Goal: Task Accomplishment & Management: Manage account settings

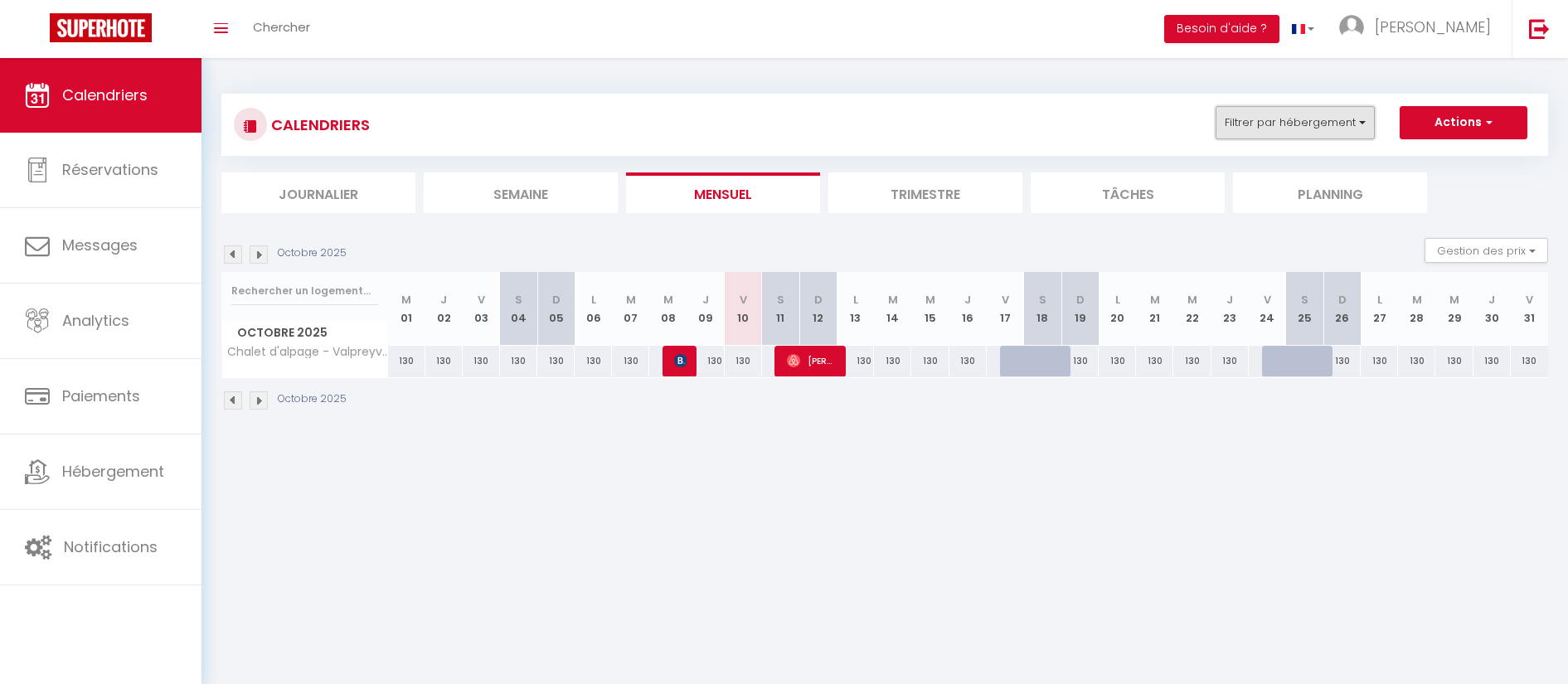
click at [1277, 124] on button "Filtrer par hébergement" at bounding box center [1295, 123] width 159 height 33
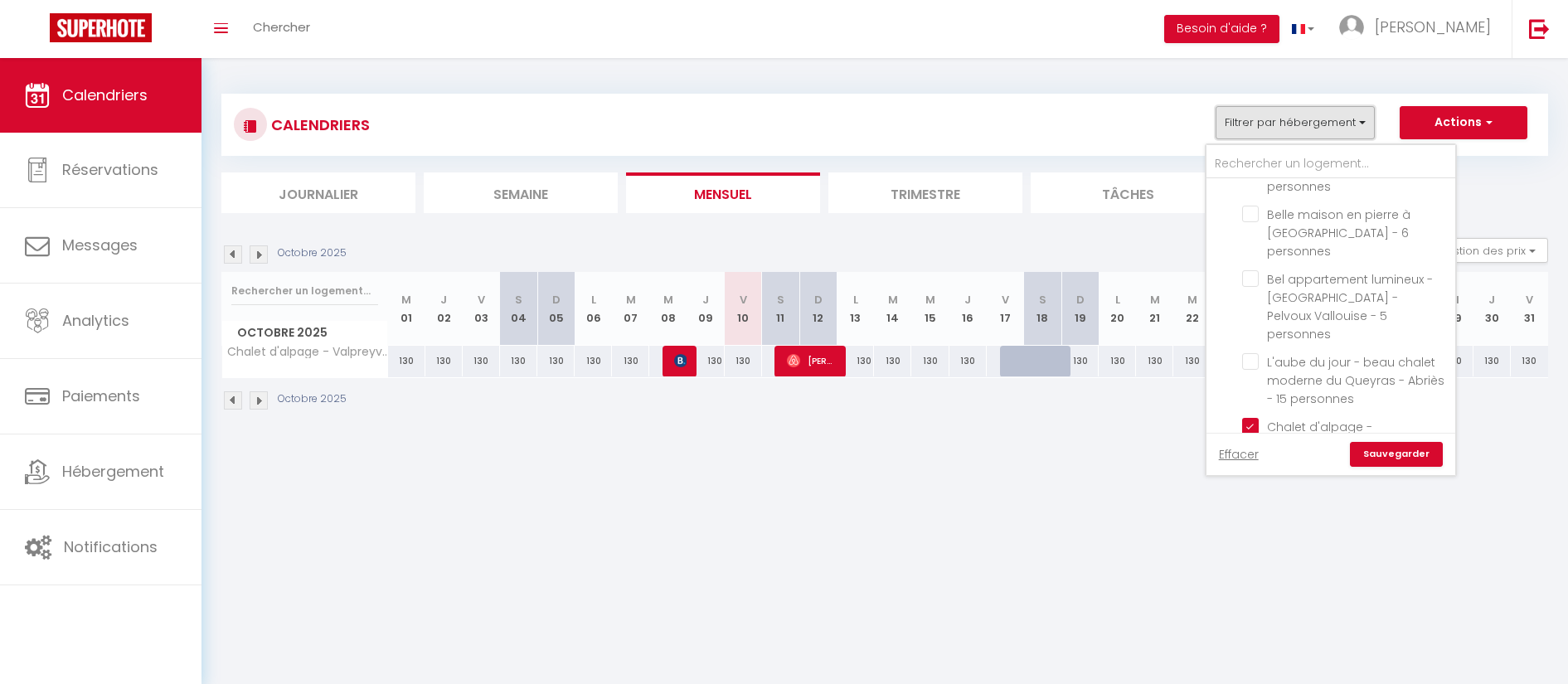
scroll to position [898, 0]
click at [1244, 413] on input "Chalet d'alpage - Valpreyvere / Abriès - 12 p - Le Bric Bouchet" at bounding box center [1345, 421] width 207 height 17
checkbox input "false"
click at [1253, 518] on input "Appartement "La petite Fuste" - Molines en Queyras - 6 personnes" at bounding box center [1345, 526] width 207 height 17
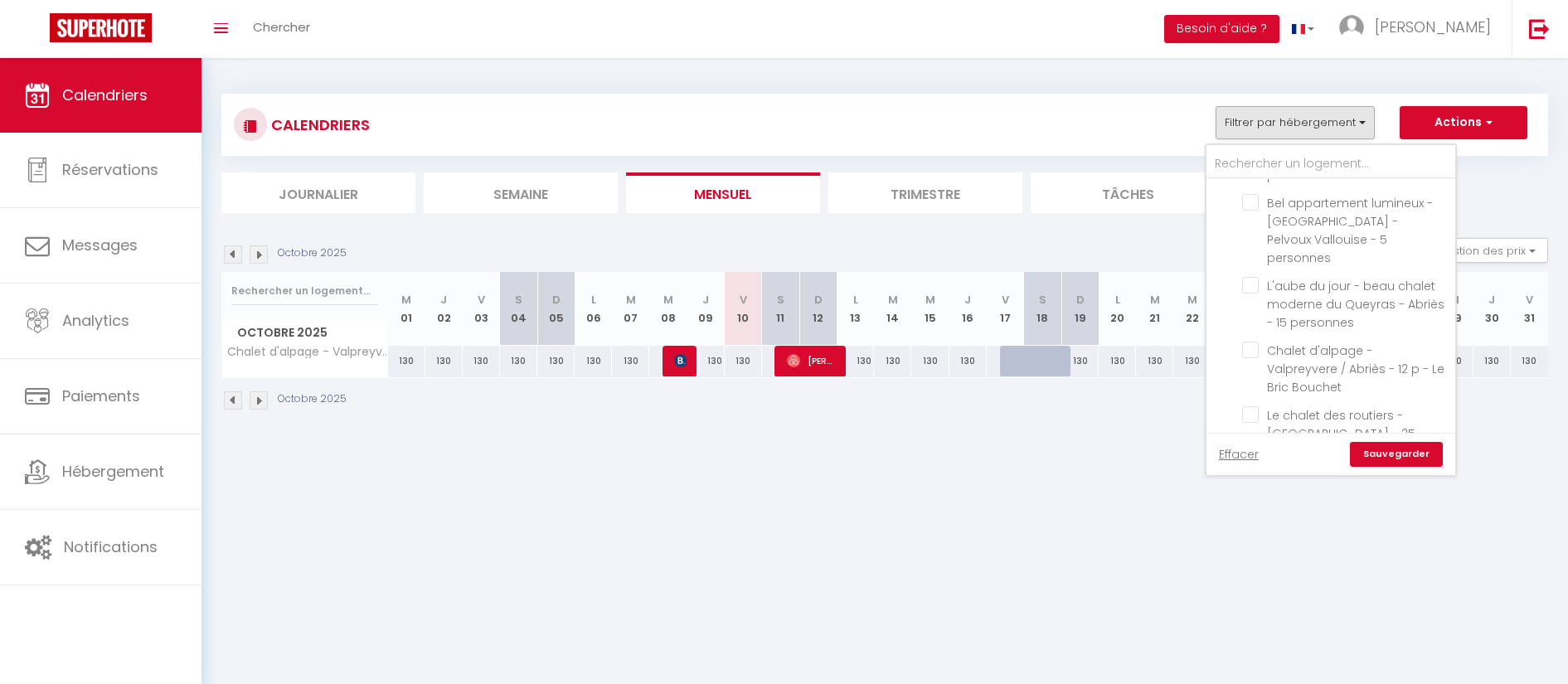
checkbox input "true"
checkbox input "false"
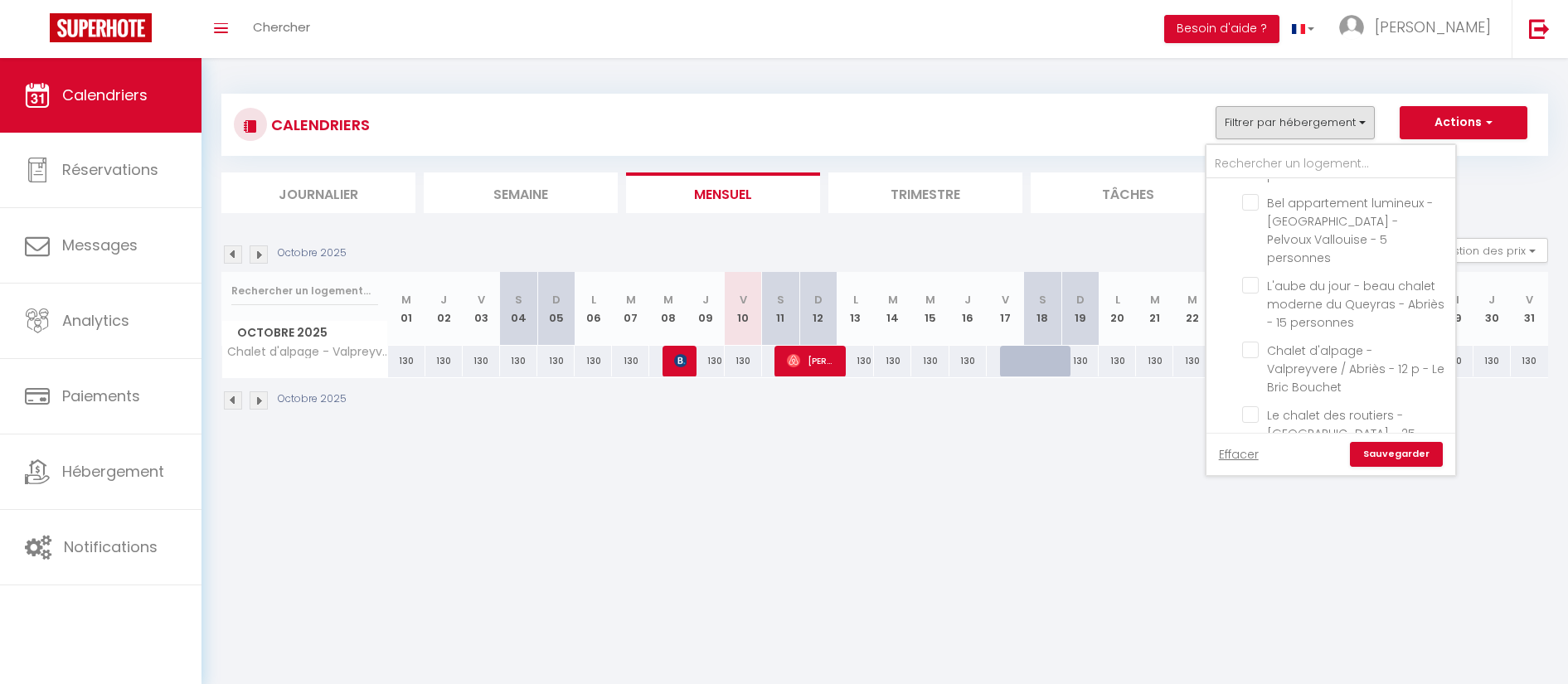
checkbox input "false"
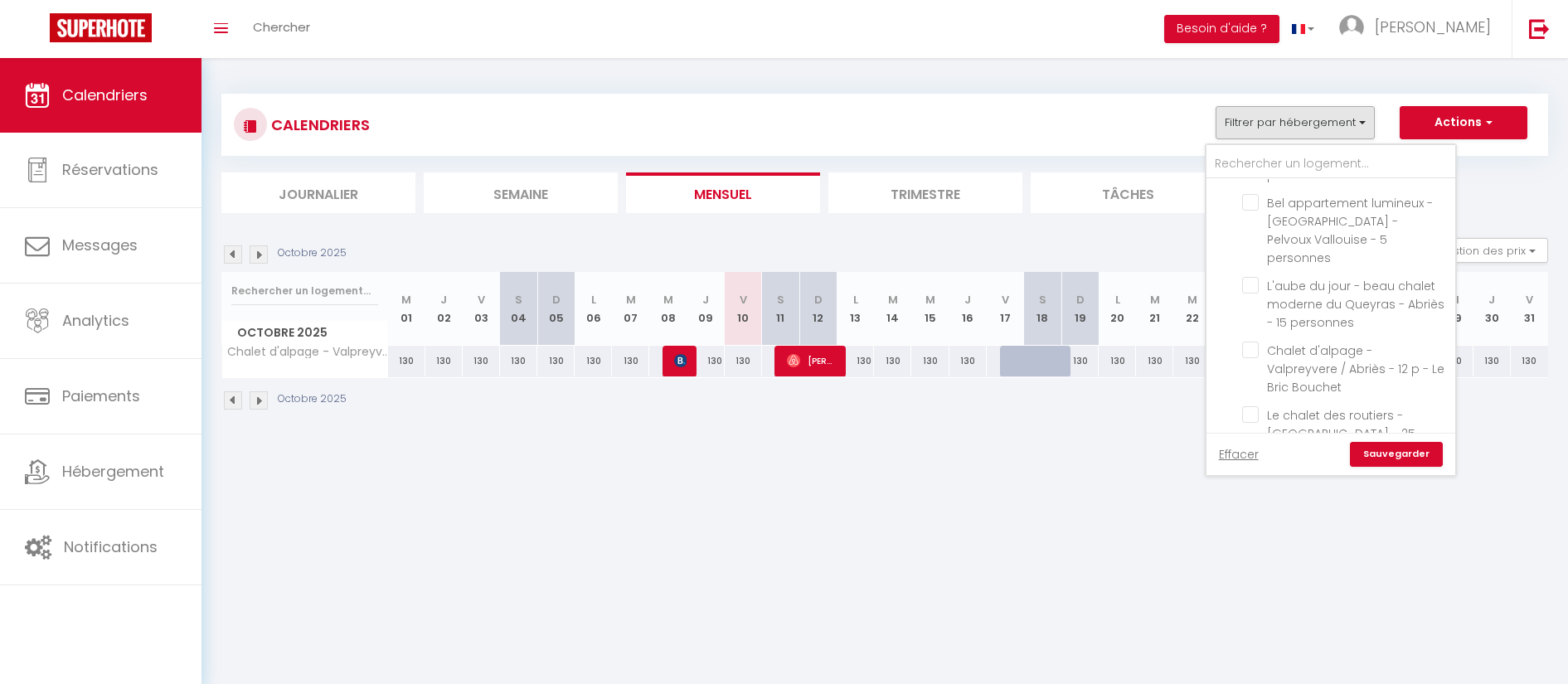
checkbox input "false"
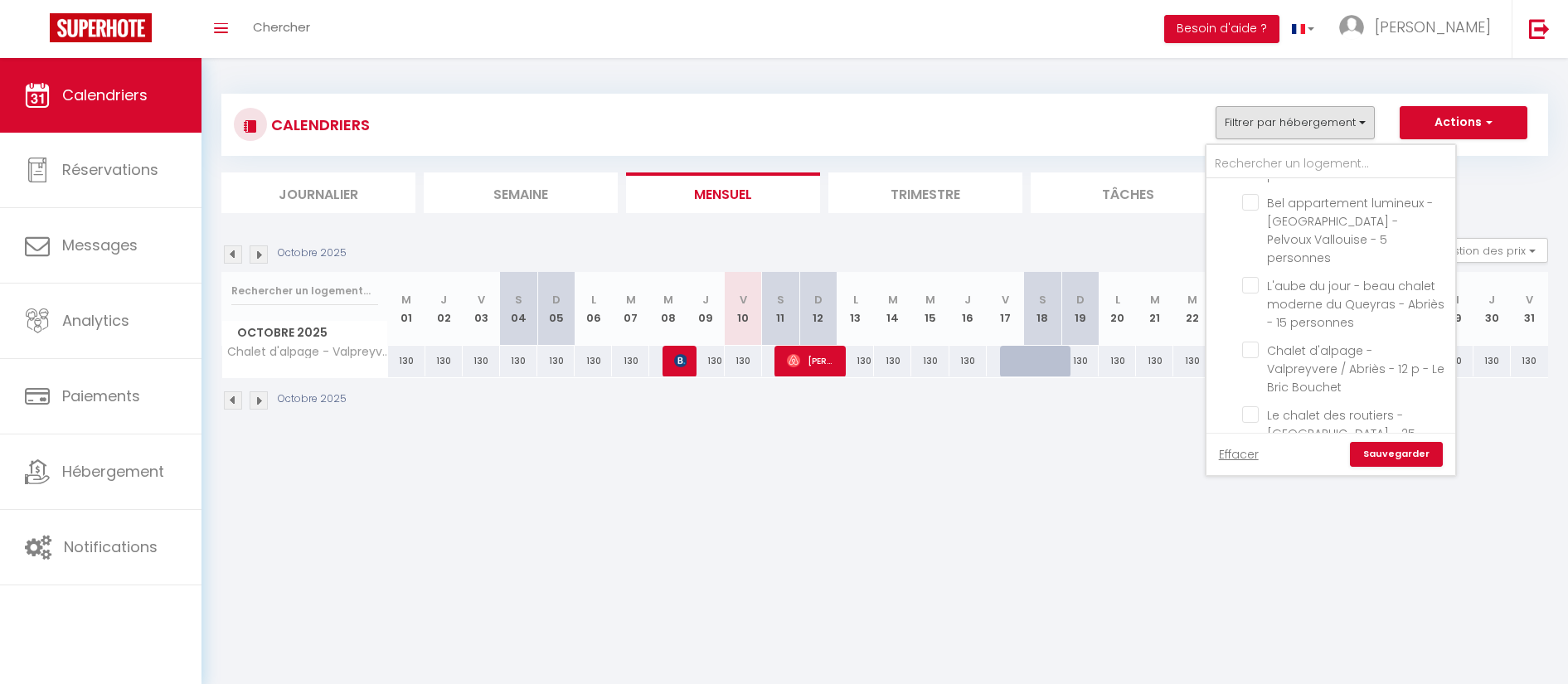
checkbox input "false"
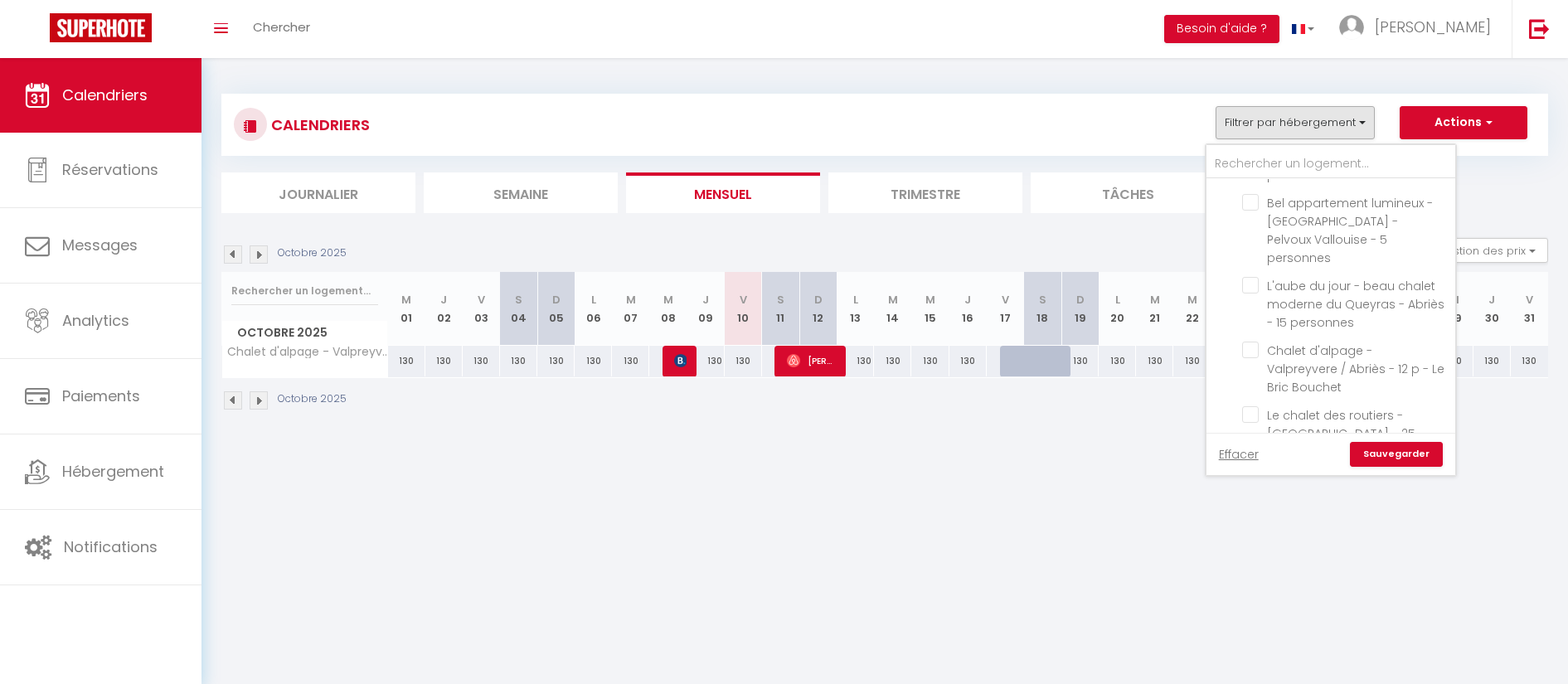
checkbox input "false"
click at [1376, 452] on link "Sauvegarder" at bounding box center [1396, 454] width 93 height 25
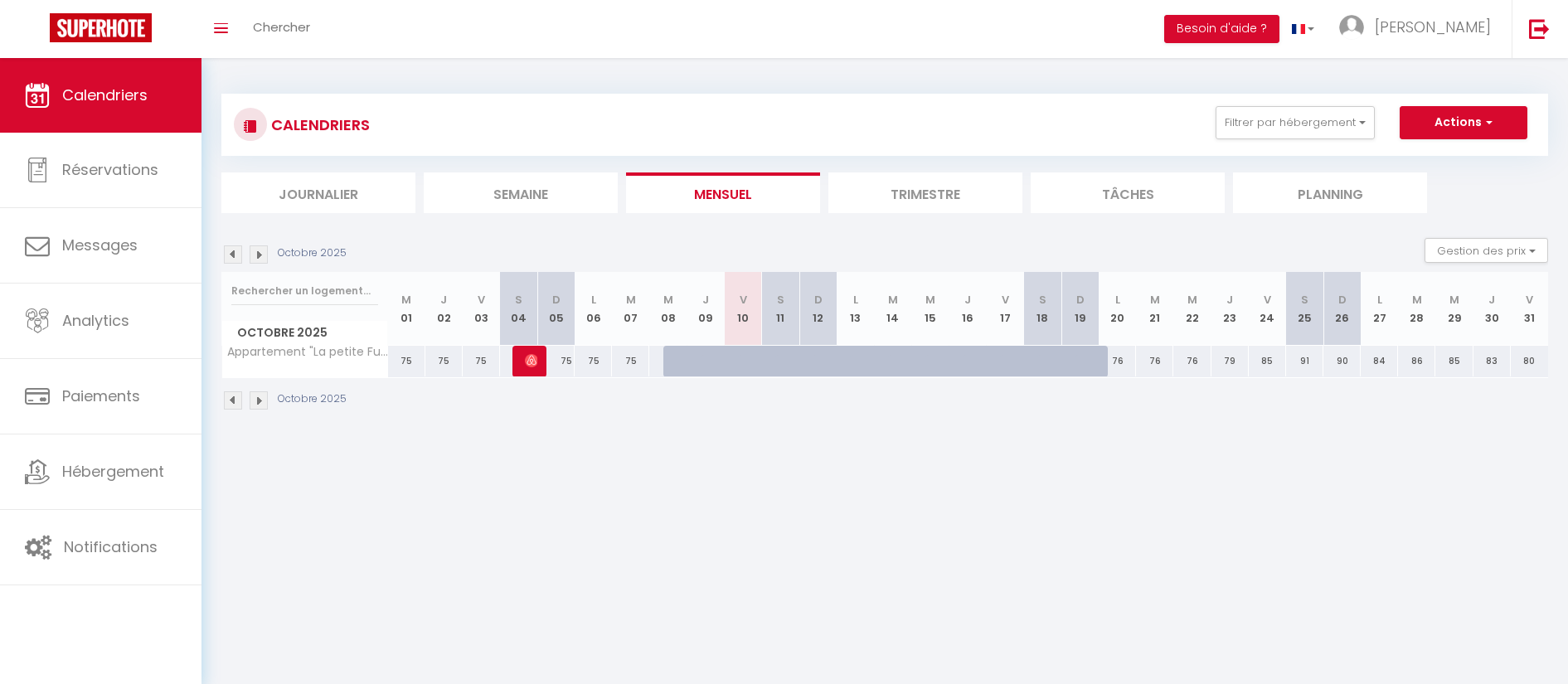
click at [678, 362] on div at bounding box center [682, 362] width 37 height 32
type input "75"
select select "1"
type input "Mer 08 Octobre 2025"
type input "Jeu 09 Octobre 2025"
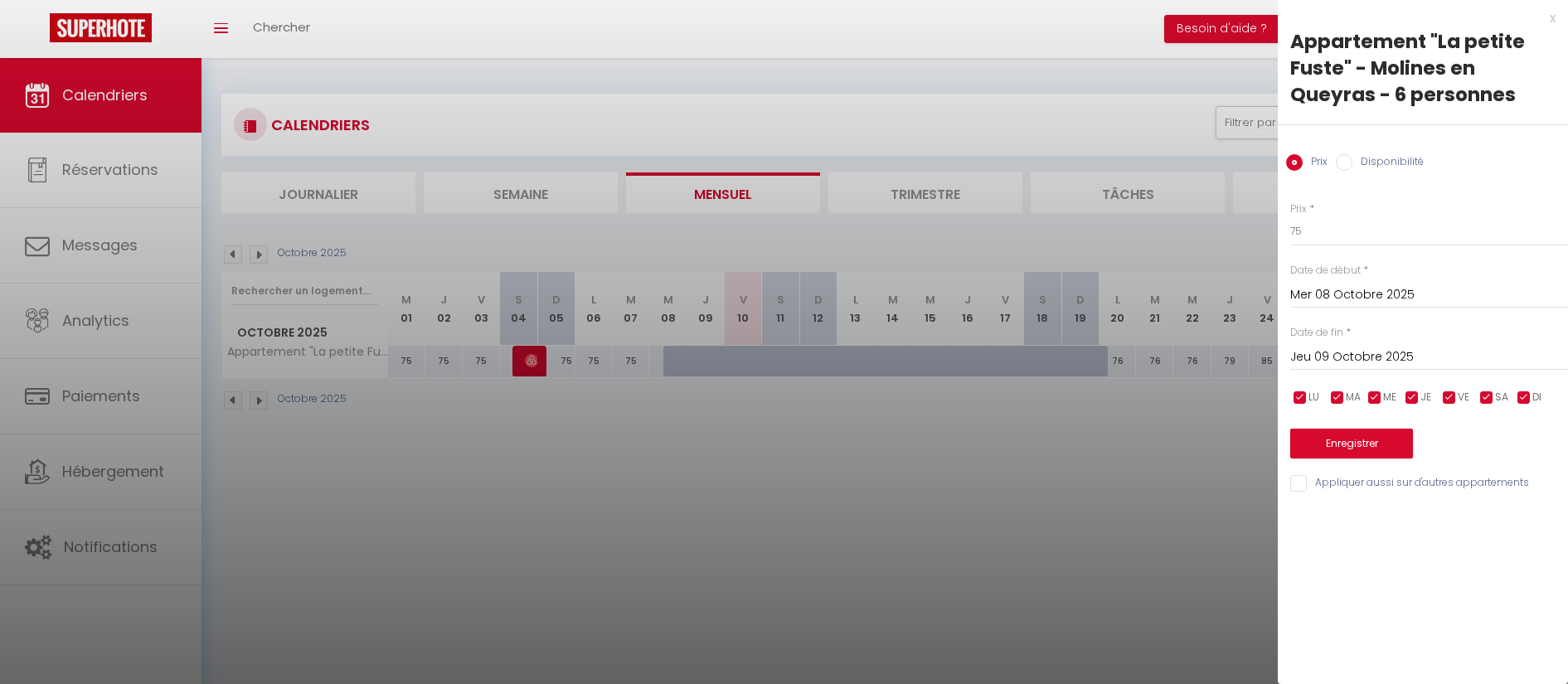
click at [1345, 165] on input "Disponibilité" at bounding box center [1344, 163] width 17 height 17
radio input "true"
radio input "false"
click at [1335, 361] on input "Jeu 09 Octobre 2025" at bounding box center [1429, 359] width 278 height 21
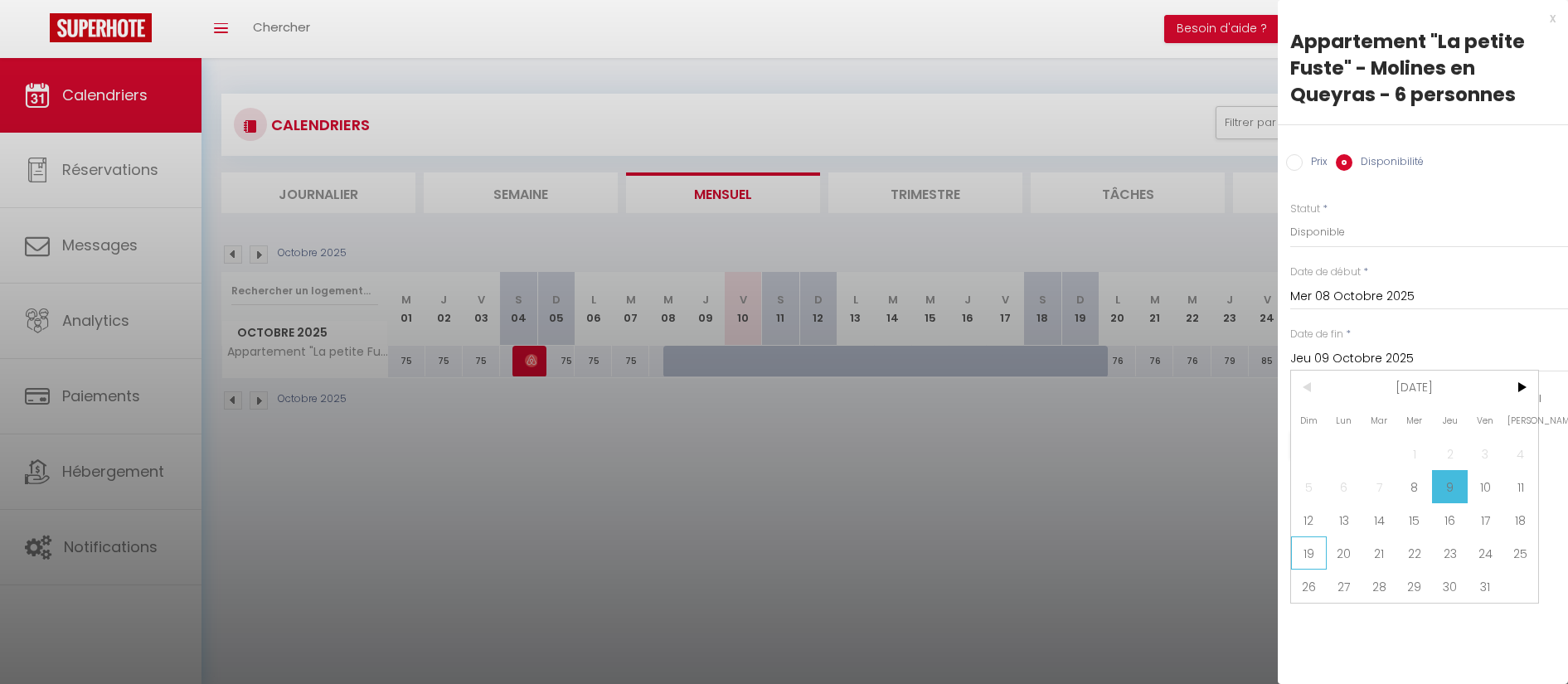
click at [1313, 553] on span "19" at bounding box center [1309, 553] width 35 height 33
type input "Dim 19 Octobre 2025"
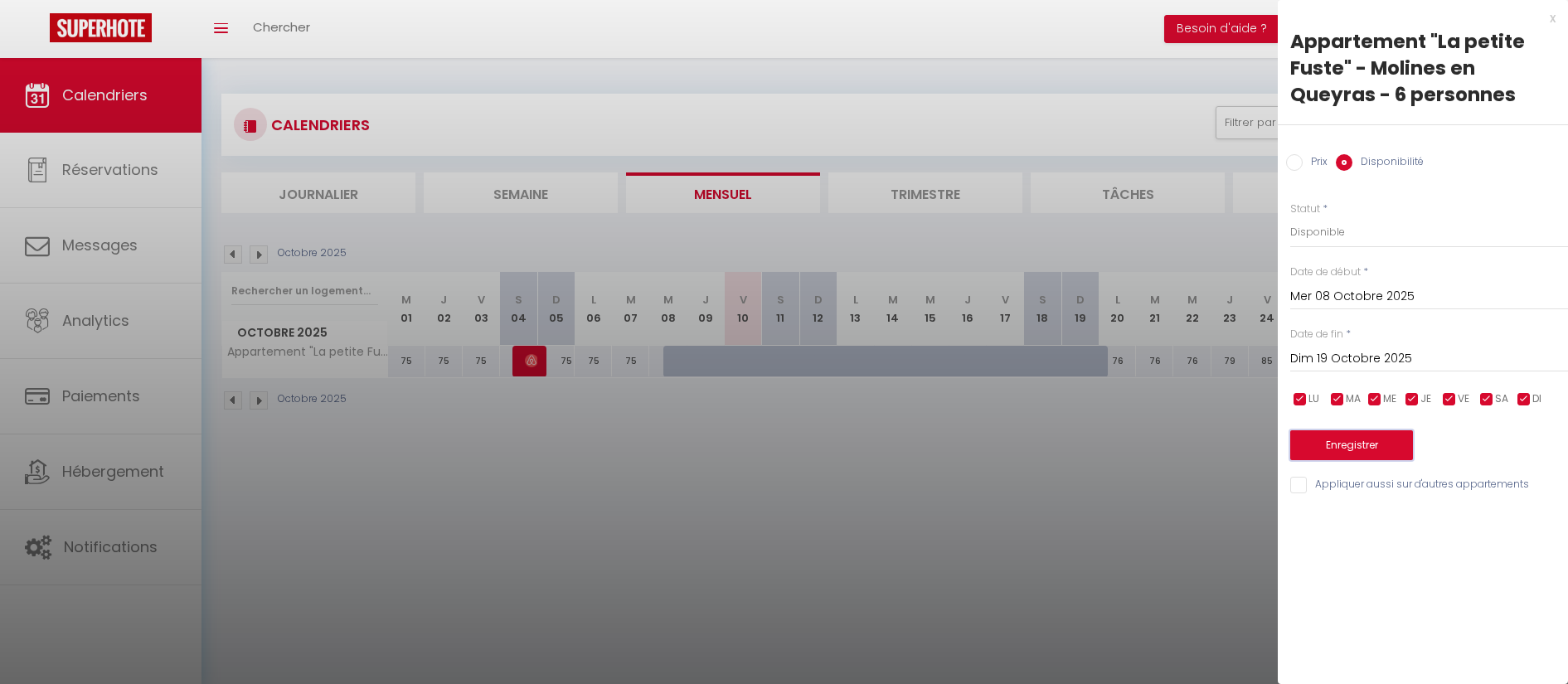
click at [1349, 441] on button "Enregistrer" at bounding box center [1351, 445] width 123 height 30
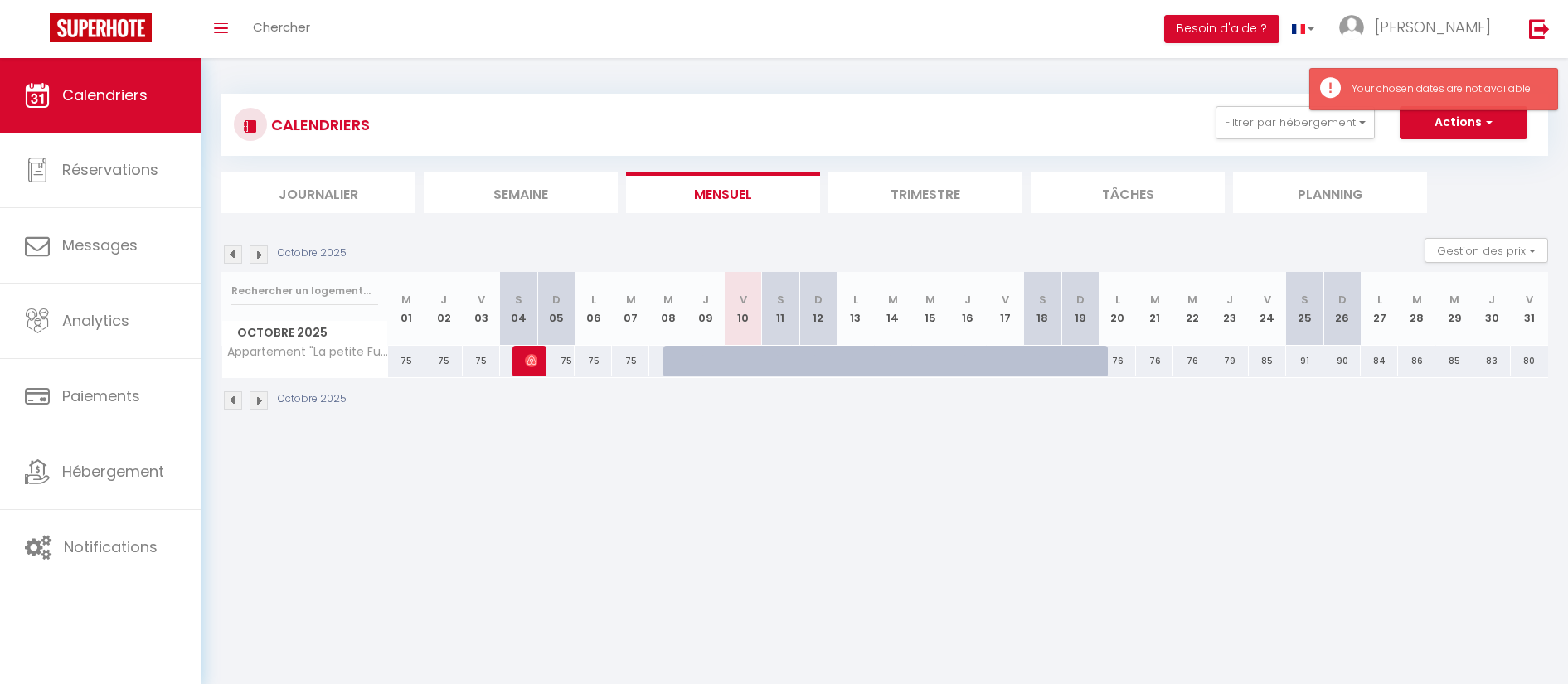
click at [747, 359] on div at bounding box center [757, 371] width 37 height 32
type input "Ven 10 Octobre 2025"
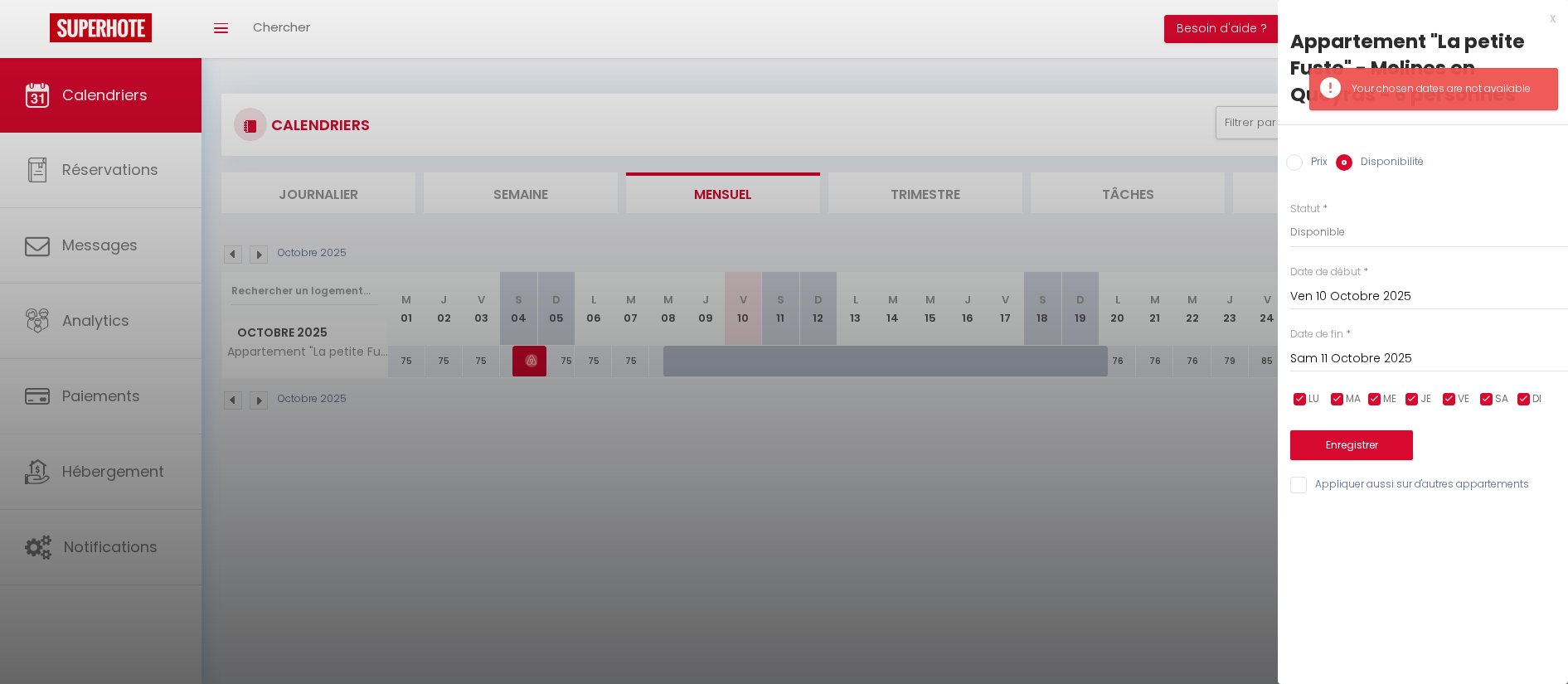
click at [1336, 357] on input "Sam 11 Octobre 2025" at bounding box center [1429, 359] width 278 height 21
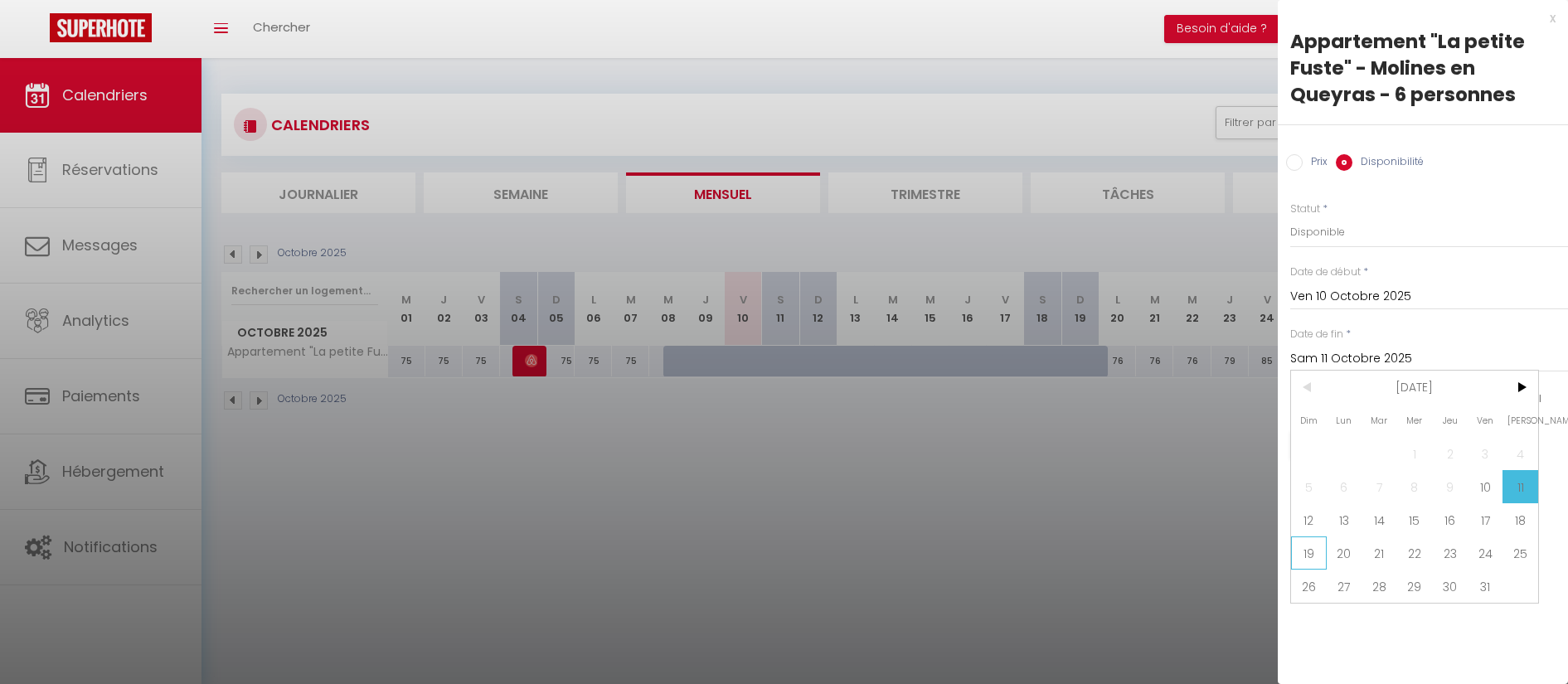
click at [1310, 547] on span "19" at bounding box center [1309, 553] width 35 height 33
type input "Dim 19 Octobre 2025"
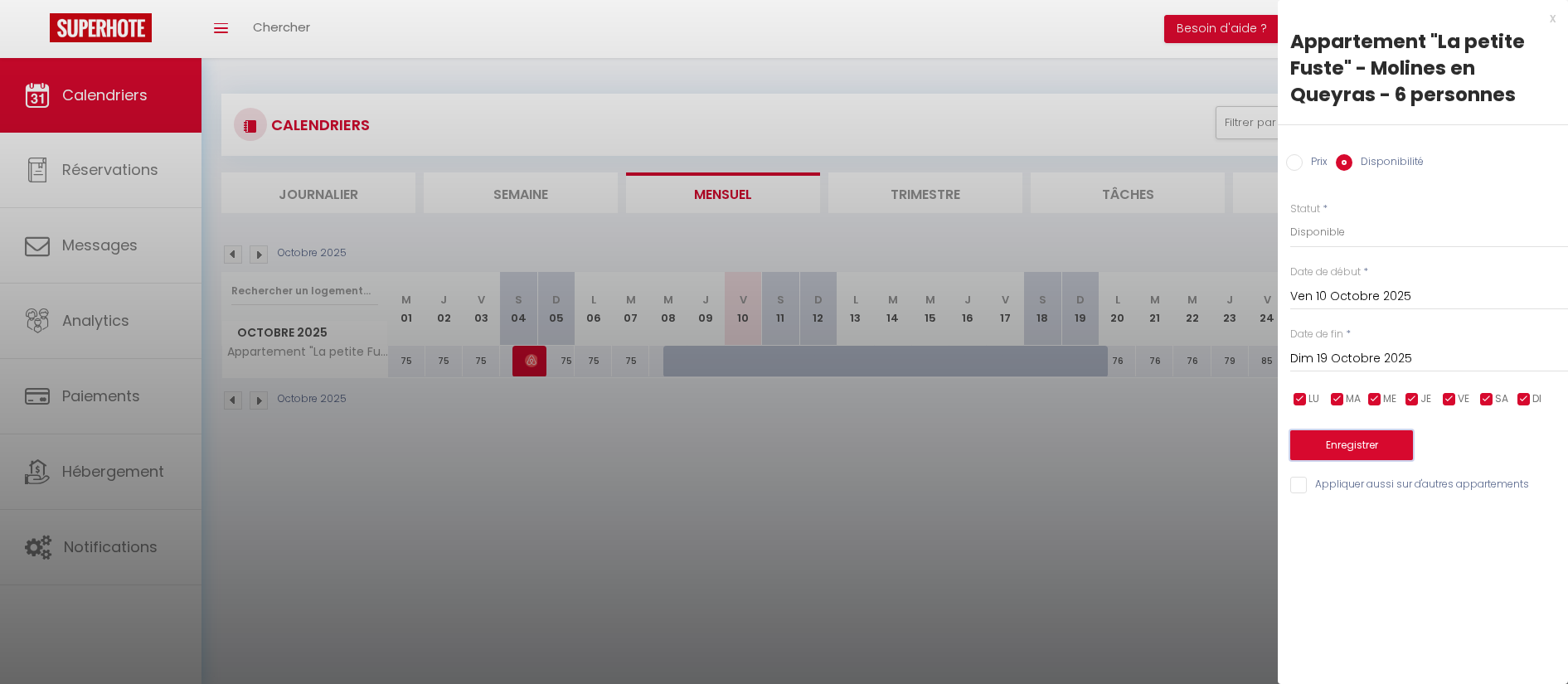
click at [1350, 442] on button "Enregistrer" at bounding box center [1351, 445] width 123 height 30
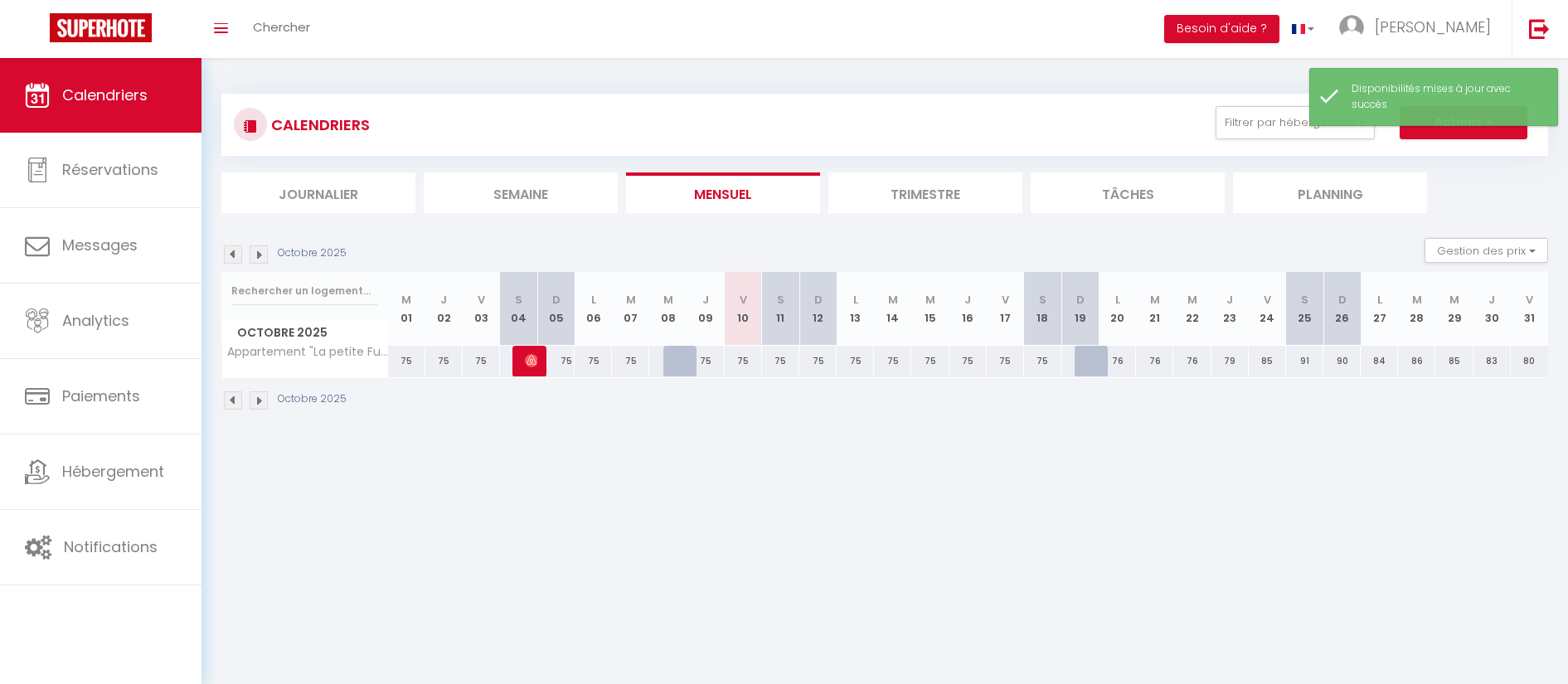
click at [1099, 360] on div "76" at bounding box center [1117, 361] width 37 height 31
select select "1"
type input "Lun 20 Octobre 2025"
type input "[DATE]"
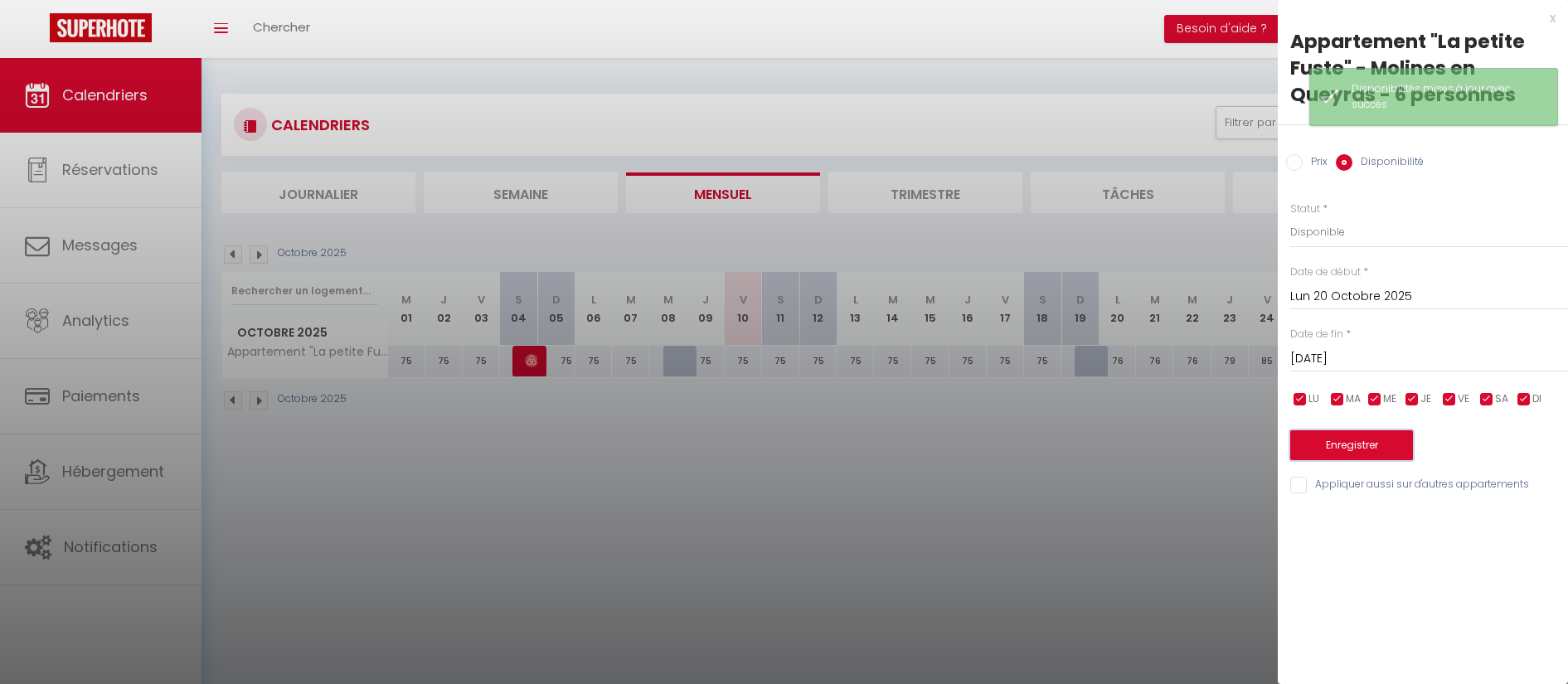
click at [1343, 446] on button "Enregistrer" at bounding box center [1351, 445] width 123 height 30
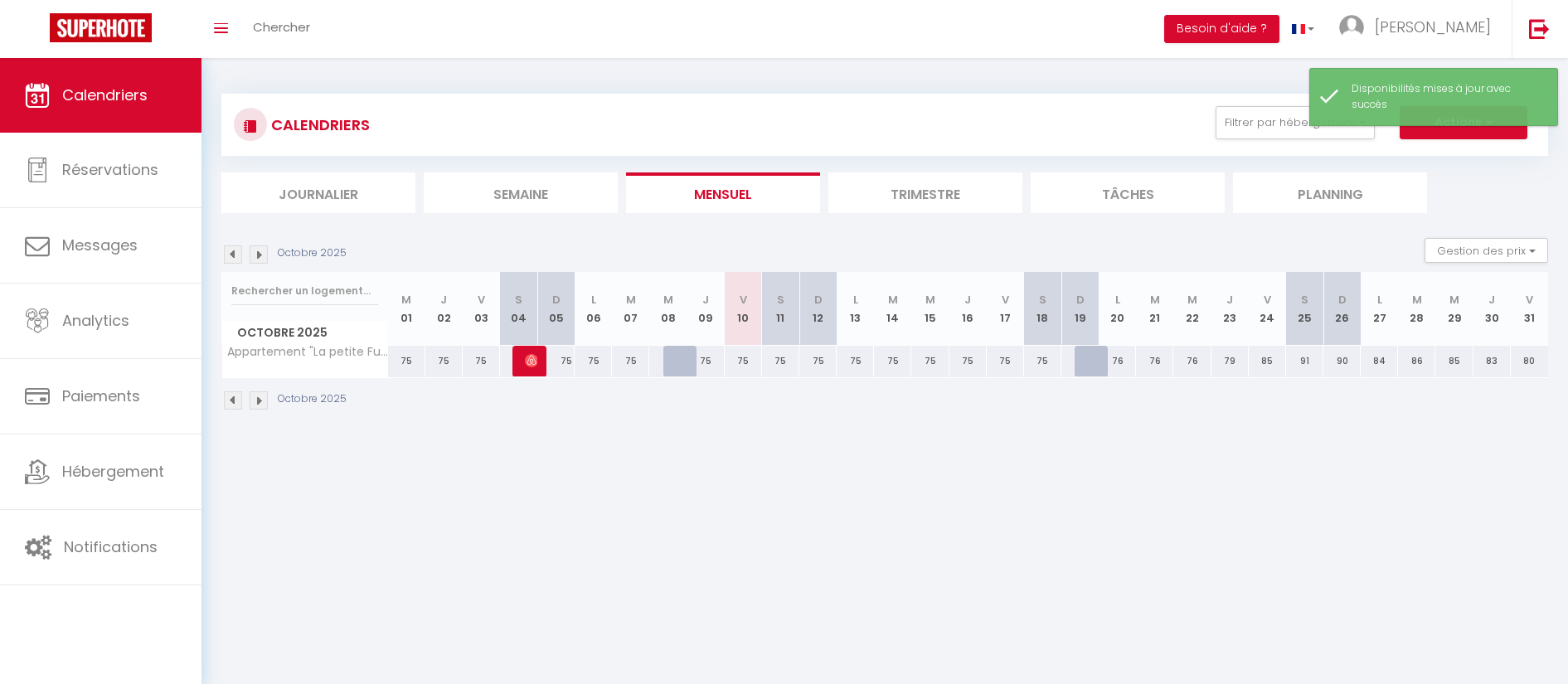
click at [1099, 360] on div "76" at bounding box center [1117, 361] width 37 height 31
select select "1"
type input "Lun 20 Octobre 2025"
type input "[DATE]"
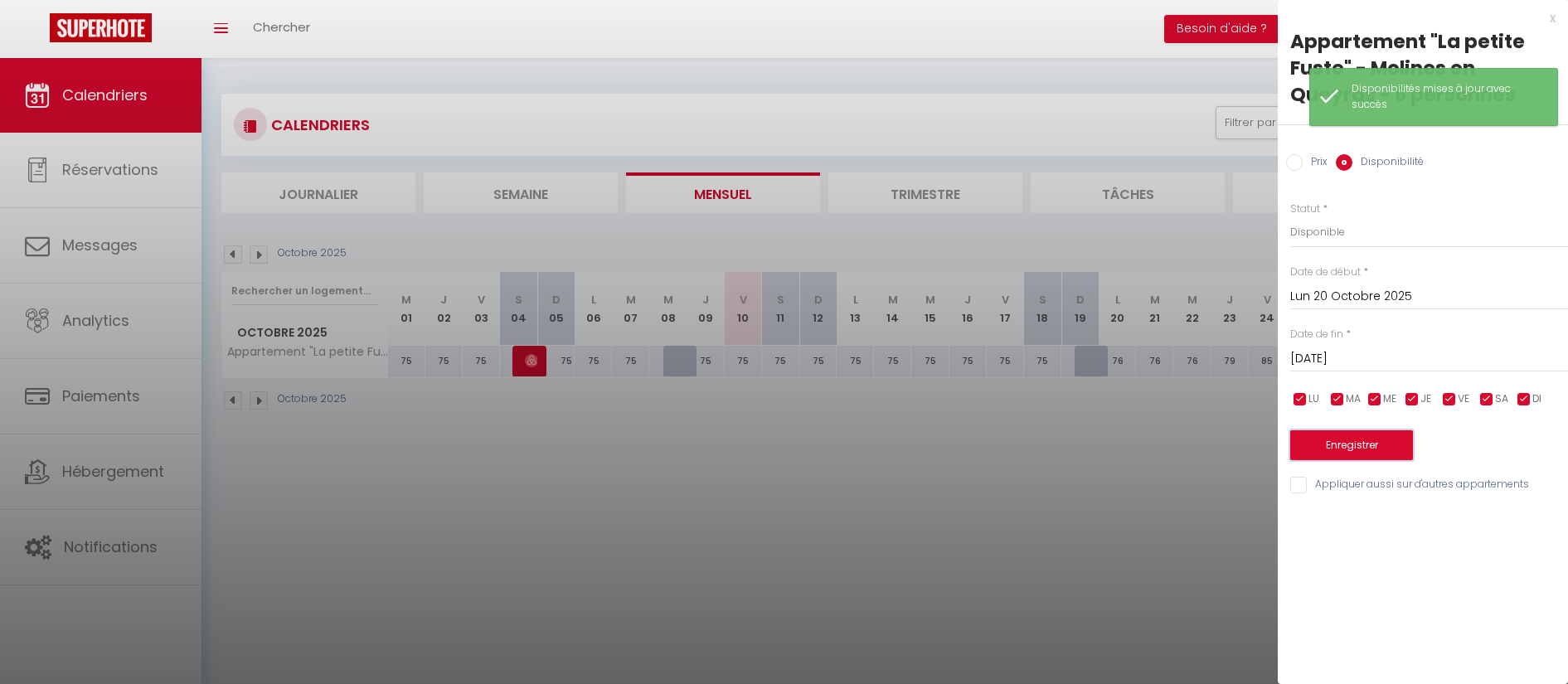
click at [1329, 447] on button "Enregistrer" at bounding box center [1351, 445] width 123 height 30
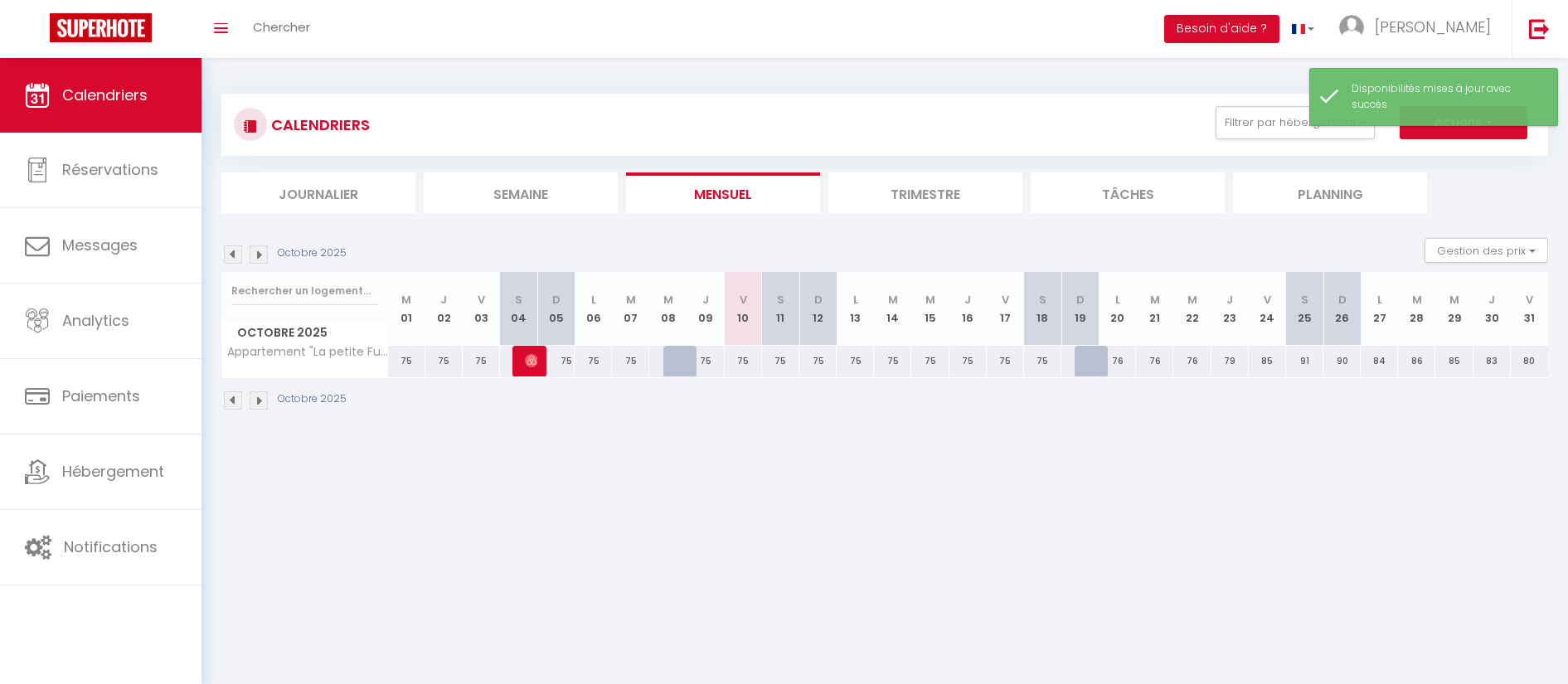
click at [1087, 364] on div at bounding box center [1093, 362] width 37 height 32
select select "1"
type input "Dim 19 Octobre 2025"
type input "Lun 20 Octobre 2025"
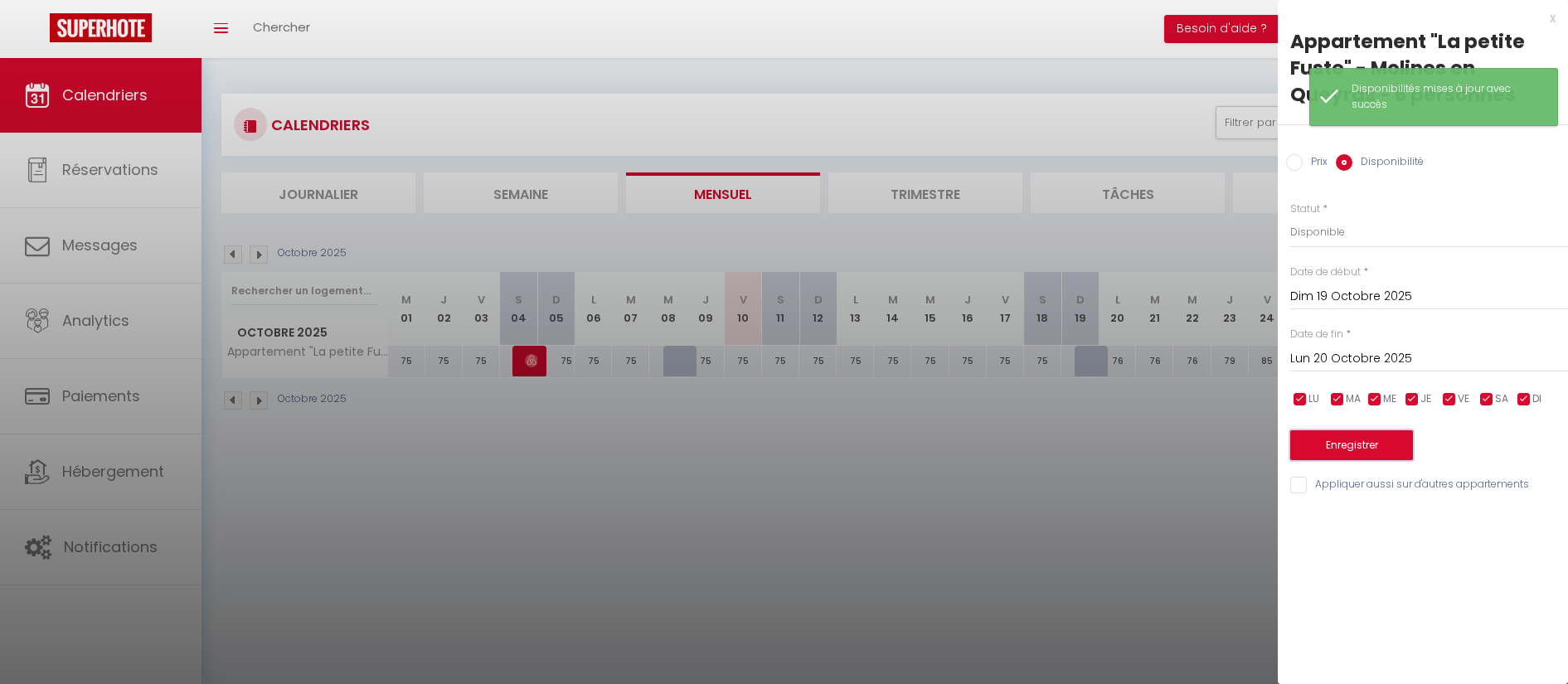
click at [1383, 448] on button "Enregistrer" at bounding box center [1351, 445] width 123 height 30
